Goal: Browse casually: Explore the website without a specific task or goal

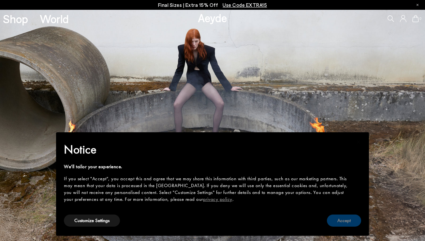
click at [345, 224] on button "Accept" at bounding box center [344, 220] width 34 height 12
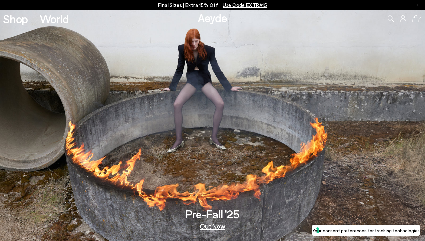
click at [222, 223] on link "Out Now" at bounding box center [212, 225] width 25 height 7
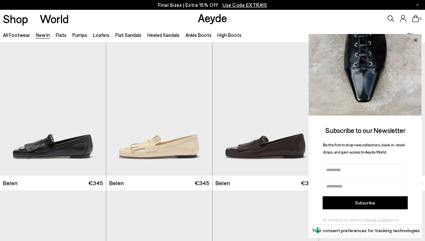
click at [414, 39] on icon at bounding box center [416, 40] width 8 height 8
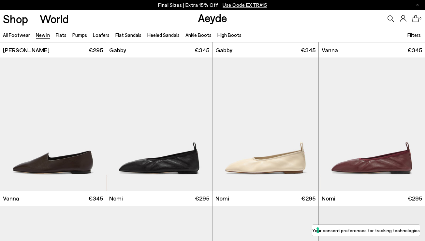
scroll to position [879, 0]
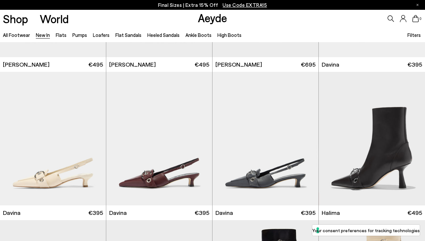
scroll to position [1772, 0]
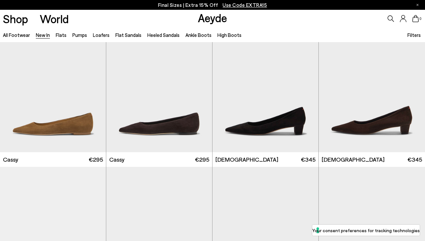
scroll to position [2442, 0]
